Goal: Task Accomplishment & Management: Manage account settings

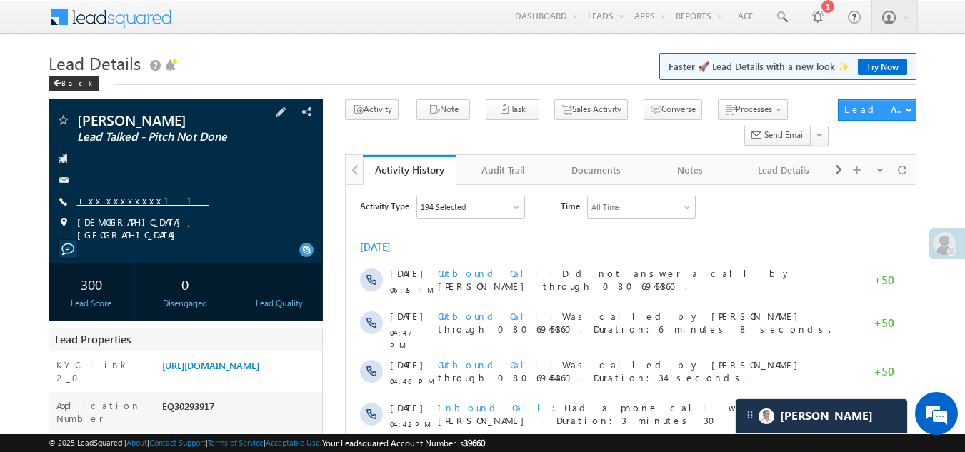
click at [123, 202] on link "+xx-xxxxxxxx11" at bounding box center [143, 200] width 132 height 12
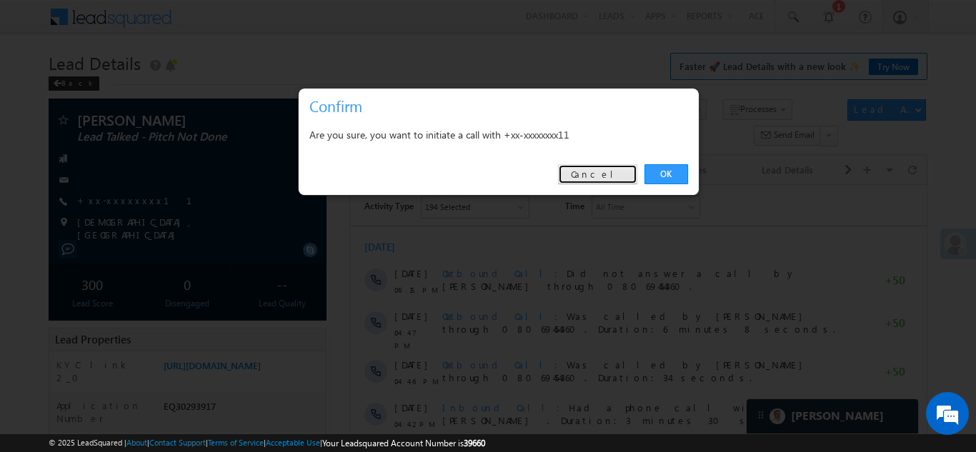
click at [617, 169] on link "Cancel" at bounding box center [597, 174] width 79 height 20
